Goal: Navigation & Orientation: Find specific page/section

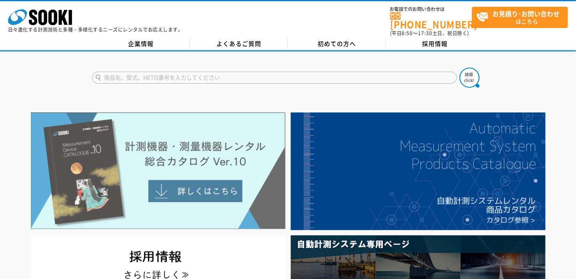
click at [213, 191] on img at bounding box center [158, 170] width 255 height 117
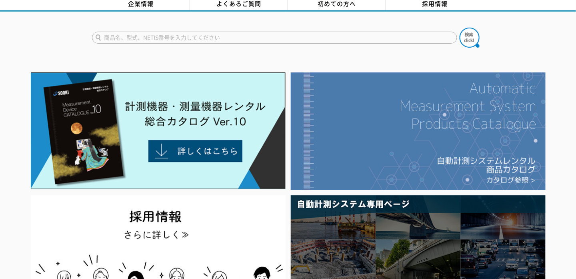
scroll to position [120, 0]
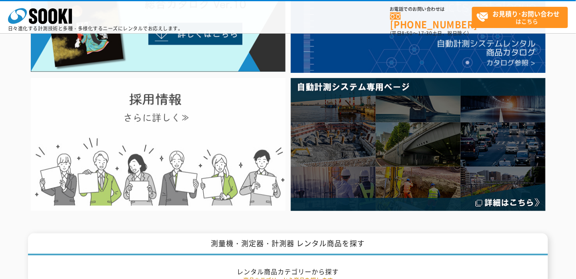
click at [133, 119] on img at bounding box center [158, 144] width 255 height 132
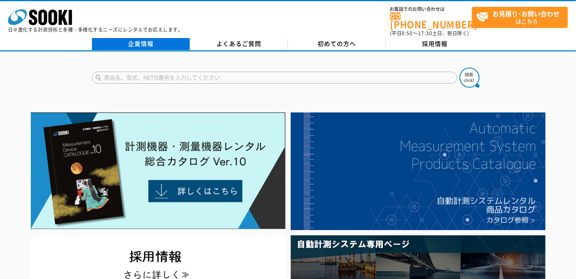
click at [149, 41] on link "企業情報" at bounding box center [141, 44] width 98 height 12
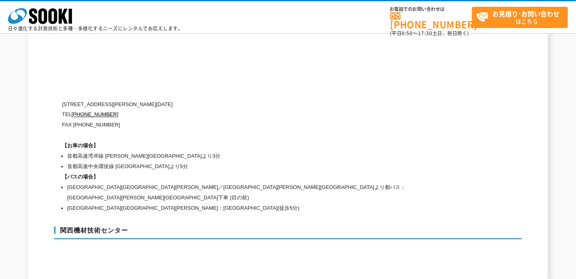
scroll to position [3562, 0]
